Goal: Task Accomplishment & Management: Contribute content

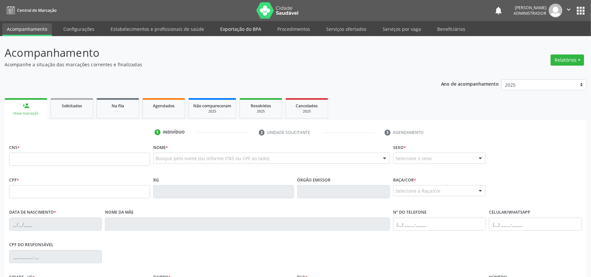
click at [242, 32] on link "Exportação do BPA" at bounding box center [240, 28] width 50 height 11
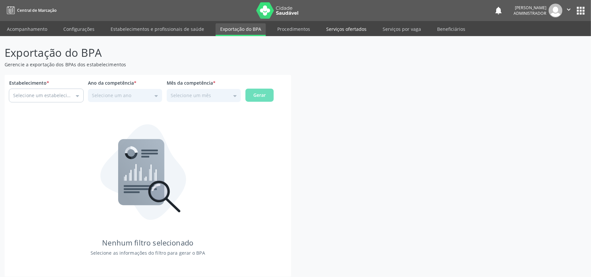
click at [348, 28] on link "Serviços ofertados" at bounding box center [346, 28] width 50 height 11
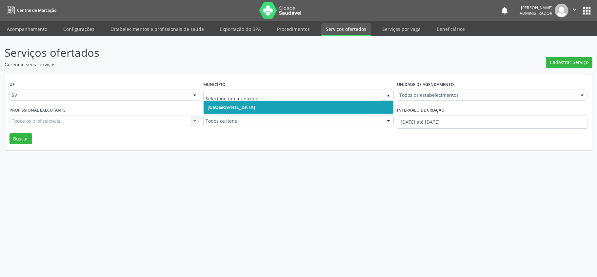
click at [240, 108] on span "[GEOGRAPHIC_DATA]" at bounding box center [299, 107] width 190 height 13
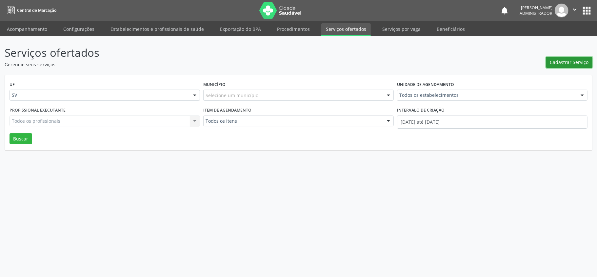
click at [555, 62] on span "Cadastrar Serviço" at bounding box center [569, 62] width 39 height 7
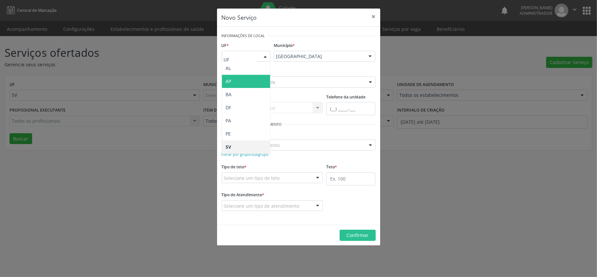
click at [234, 83] on span "AP" at bounding box center [246, 81] width 49 height 13
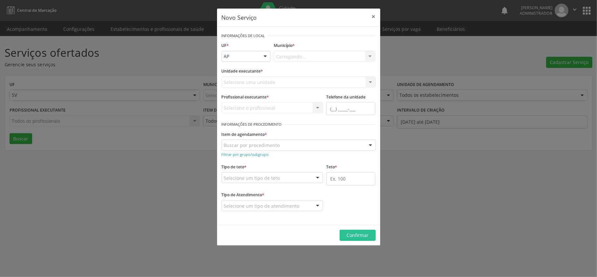
click at [296, 58] on div "Carregando... Amapá Nenhum resultado encontrado para: " " Não há nenhuma opção …" at bounding box center [325, 56] width 102 height 11
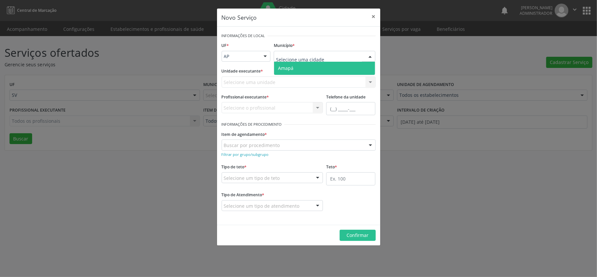
click at [308, 53] on div at bounding box center [325, 56] width 102 height 11
click at [293, 67] on span "Amapá" at bounding box center [285, 68] width 15 height 6
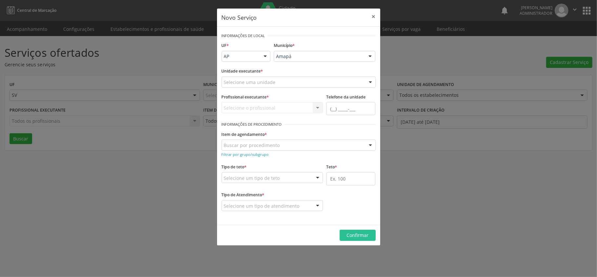
click at [311, 106] on div "Selecione o profissional Nenhum resultado encontrado para: " " Não há nenhuma o…" at bounding box center [273, 107] width 102 height 11
click at [294, 80] on div "Selecione uma unidade" at bounding box center [299, 81] width 154 height 11
drag, startPoint x: 375, startPoint y: 15, endPoint x: 365, endPoint y: 32, distance: 20.0
click at [374, 16] on button "×" at bounding box center [373, 17] width 13 height 16
